Goal: Communication & Community: Answer question/provide support

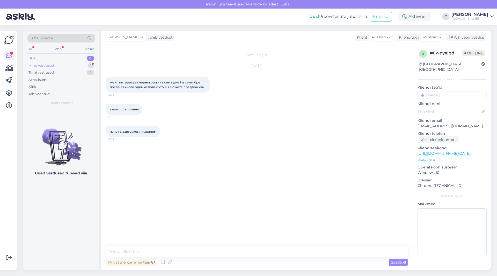
click at [67, 66] on div "Minu vestlused 1" at bounding box center [61, 65] width 68 height 7
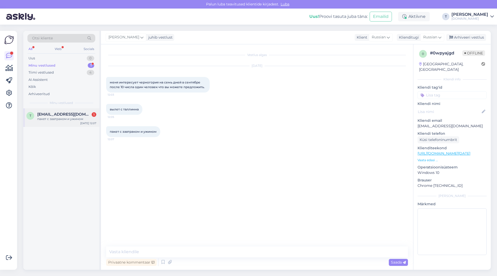
click at [67, 112] on span "[EMAIL_ADDRESS][DOMAIN_NAME]" at bounding box center [64, 114] width 54 height 5
click at [163, 253] on textarea at bounding box center [257, 251] width 302 height 11
drag, startPoint x: 234, startPoint y: 250, endPoint x: 238, endPoint y: 251, distance: 4.8
click at [238, 251] on textarea "Добрый день , скажите какой бюджет от и до ? цены от 1000 евро" at bounding box center [257, 251] width 302 height 11
click at [261, 254] on textarea "Добрый день , скажите какой бюджет от и до ? цены от 1039 евро" at bounding box center [257, 251] width 302 height 11
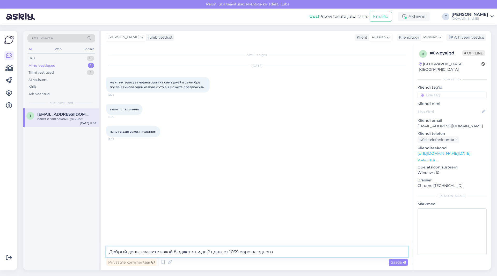
type textarea "Добрый день , скажите какой бюджет от и до ? цены от 1039 евро на одного"
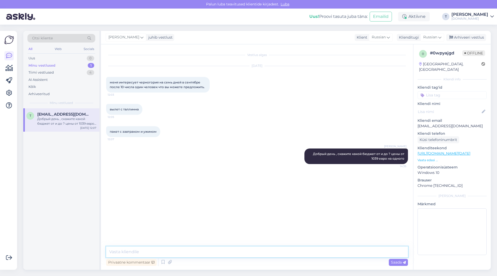
click at [203, 253] on textarea at bounding box center [257, 251] width 302 height 11
type textarea "11.09 вылет"
click at [61, 65] on div "Minu vestlused 1" at bounding box center [61, 65] width 68 height 7
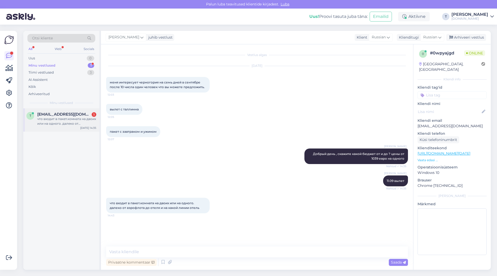
click at [66, 122] on div "что входит в пакет.комната на двоих или на одного. далеко от аэрофлота до отеля…" at bounding box center [66, 121] width 59 height 9
click at [187, 252] on textarea at bounding box center [257, 251] width 302 height 11
type textarea "о"
type textarea "это тур на одного"
click at [158, 249] on textarea at bounding box center [257, 251] width 302 height 11
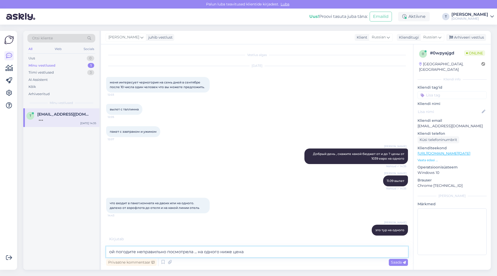
drag, startPoint x: 259, startPoint y: 250, endPoint x: 198, endPoint y: 250, distance: 61.6
click at [198, 250] on textarea "ой погодите неправильно посмотрела ... на одного ниже цена" at bounding box center [257, 251] width 302 height 11
drag, startPoint x: 198, startPoint y: 250, endPoint x: 165, endPoint y: 252, distance: 32.9
click at [165, 252] on textarea "ой погодите неправильно посмотрела ... на одного ниже цена" at bounding box center [257, 251] width 302 height 11
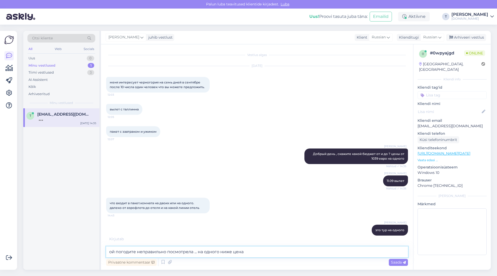
click at [165, 252] on textarea "ой погодите неправильно посмотрела ... на одного ниже цена" at bounding box center [257, 251] width 302 height 11
paste textarea "[URL][DOMAIN_NAME]"
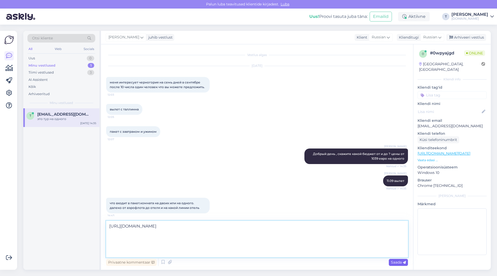
type textarea "[URL][DOMAIN_NAME]"
click at [395, 262] on span "Saada" at bounding box center [398, 262] width 15 height 5
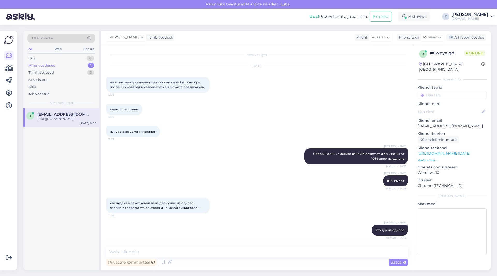
scroll to position [68, 0]
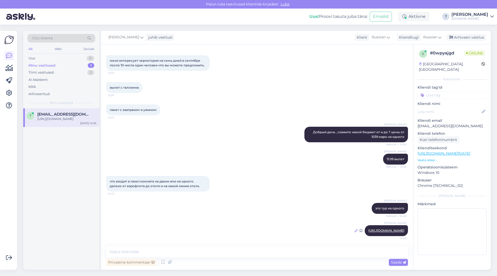
click at [355, 229] on icon at bounding box center [356, 230] width 3 height 3
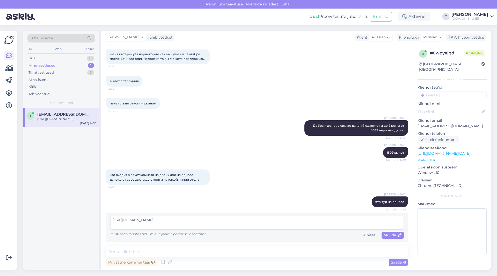
scroll to position [0, 0]
drag, startPoint x: 208, startPoint y: 226, endPoint x: 75, endPoint y: 207, distance: 134.5
click at [75, 207] on div "Otsi kliente All Web Socials Uus 0 Minu vestlused 1 Tiimi vestlused 3 AI Assist…" at bounding box center [257, 150] width 468 height 239
type textarea "[URL][DOMAIN_NAME]"
click at [365, 230] on div "[URL][DOMAIN_NAME] Teksti saab muuta vaid 5 minuti jooksul pärast selle saatmis…" at bounding box center [257, 227] width 294 height 23
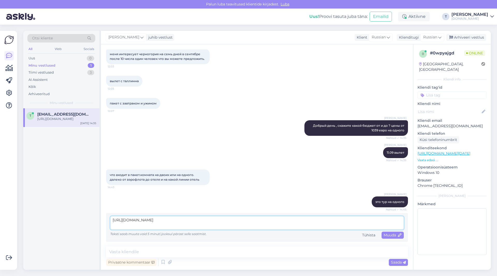
click at [364, 228] on textarea "[URL][DOMAIN_NAME]" at bounding box center [257, 222] width 294 height 13
click at [365, 237] on div "Tühista" at bounding box center [368, 234] width 17 height 7
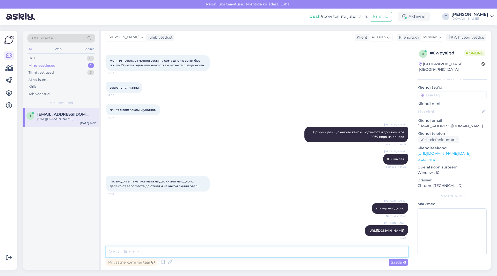
click at [317, 256] on textarea at bounding box center [257, 251] width 302 height 11
paste textarea "[URL][DOMAIN_NAME]"
type textarea "[URL][DOMAIN_NAME]"
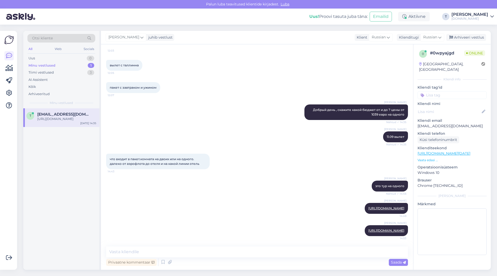
click at [290, 197] on div "[PERSON_NAME] [URL][DOMAIN_NAME] 14:49" at bounding box center [257, 208] width 302 height 22
click at [355, 207] on icon at bounding box center [356, 208] width 3 height 3
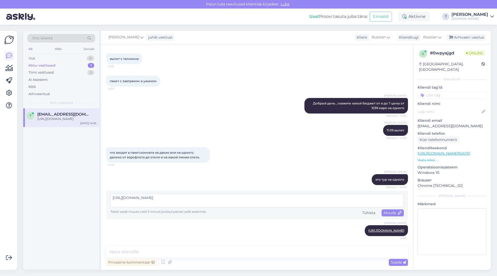
drag, startPoint x: 215, startPoint y: 202, endPoint x: 67, endPoint y: 176, distance: 150.3
click at [68, 176] on div "Otsi kliente All Web Socials Uus 0 Minu vestlused 1 Tiimi vestlused 3 AI Assist…" at bounding box center [257, 150] width 468 height 239
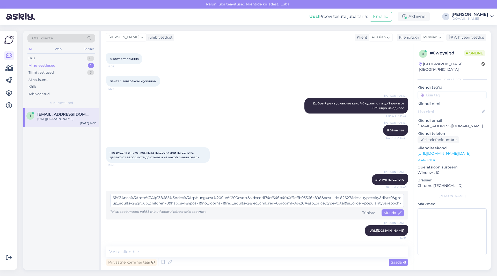
scroll to position [0, 0]
drag, startPoint x: 390, startPoint y: 203, endPoint x: 37, endPoint y: 173, distance: 354.2
click at [37, 173] on div "Otsi kliente All Web Socials Uus 0 Minu vestlused 1 Tiimi vestlused 3 AI Assist…" at bounding box center [257, 150] width 468 height 239
type textarea "&srepoch=1756381690&srpvid=9f5f52fb5a2505c0&type=total&ucfs=1&"
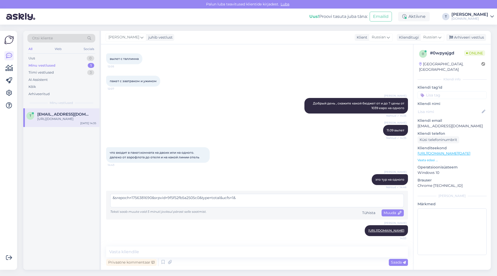
drag, startPoint x: 234, startPoint y: 199, endPoint x: 240, endPoint y: 198, distance: 5.9
click at [234, 199] on textarea "&srepoch=1756381690&srpvid=9f5f52fb5a2505c0&type=total&ucfs=1&" at bounding box center [257, 200] width 294 height 13
drag, startPoint x: 240, startPoint y: 198, endPoint x: 27, endPoint y: 192, distance: 212.9
click at [27, 192] on div "Otsi kliente All Web Socials Uus 0 Minu vestlused 1 Tiimi vestlused 3 AI Assist…" at bounding box center [257, 150] width 468 height 239
click at [149, 199] on textarea at bounding box center [257, 200] width 294 height 13
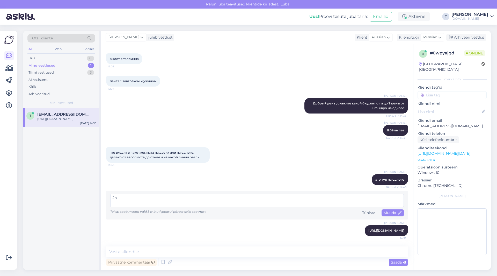
type textarea "J"
type textarea "j"
type textarea "такой вариант есть"
click at [384, 213] on span "Muuda" at bounding box center [393, 212] width 18 height 5
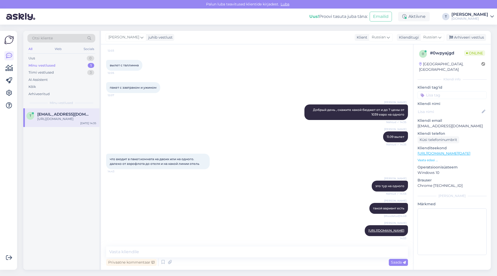
scroll to position [44, 0]
paste textarea "Standard French Balcony"
type textarea "Standard French Balcony 1039€ c завтраками ужинами"
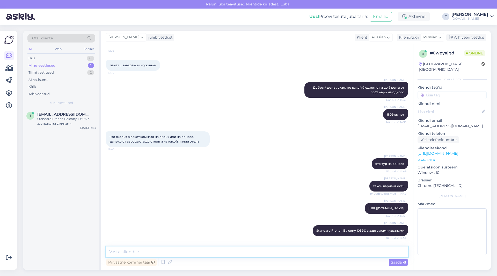
paste textarea "[URL][DOMAIN_NAME]"
type textarea "[URL][DOMAIN_NAME]"
click at [394, 262] on span "Saada" at bounding box center [398, 262] width 15 height 5
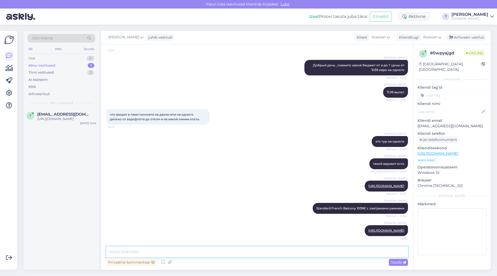
click at [365, 253] on textarea at bounding box center [257, 251] width 302 height 11
click at [108, 253] on textarea "1069€" at bounding box center [257, 251] width 302 height 11
paste textarea "Standard without Balcony"
type textarea "Standard without Balcony с завтраками ужинами 1069€"
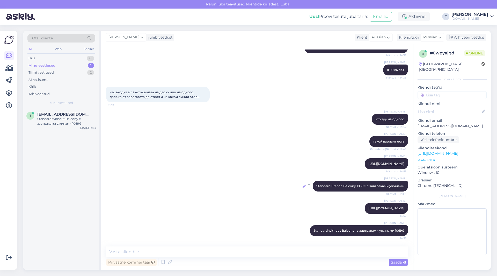
drag, startPoint x: 382, startPoint y: 186, endPoint x: 300, endPoint y: 184, distance: 82.6
click at [303, 184] on icon at bounding box center [304, 185] width 3 height 3
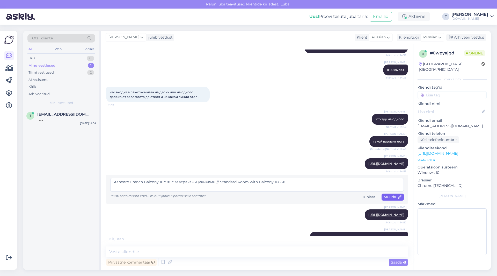
type textarea "Standard French Balcony 1039€ c завтраками ужинами // Standard Room with Balcon…"
click at [388, 195] on span "Muuda" at bounding box center [393, 196] width 18 height 5
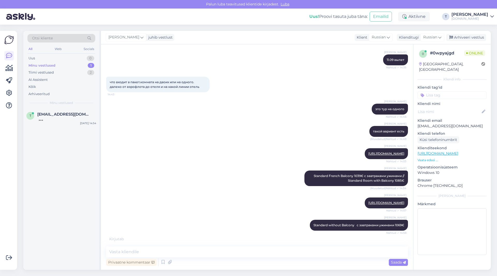
scroll to position [115, 0]
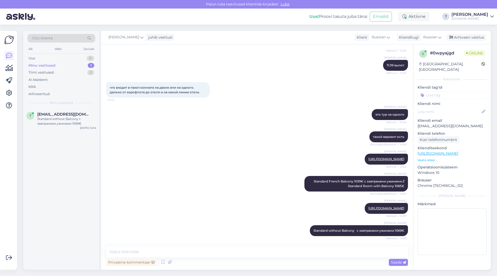
click at [115, 61] on div "[PERSON_NAME] 11.09 вылет Nähtud ✓ 14:35" at bounding box center [257, 65] width 302 height 22
click at [67, 63] on div "Minu vestlused 1" at bounding box center [61, 65] width 68 height 7
click at [165, 66] on div "[PERSON_NAME] 11.09 вылет Nähtud ✓ 14:35" at bounding box center [257, 65] width 302 height 22
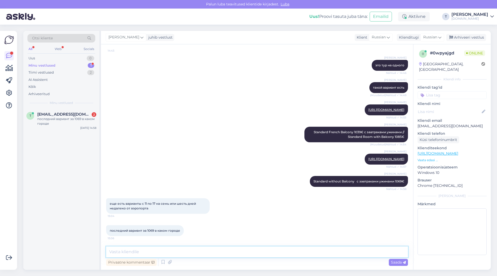
paste textarea "[DEMOGRAPHIC_DATA]"
type textarea "[DEMOGRAPHIC_DATA]"
click at [402, 260] on span "Saada" at bounding box center [398, 262] width 15 height 5
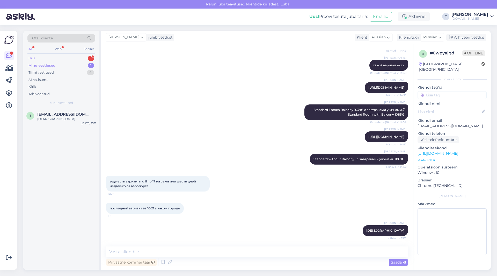
click at [72, 56] on div "Uus 1" at bounding box center [61, 58] width 68 height 7
click at [68, 63] on div "Minu vestlused 1" at bounding box center [61, 65] width 68 height 7
click at [59, 114] on span "[EMAIL_ADDRESS][DOMAIN_NAME]" at bounding box center [64, 114] width 54 height 5
